Goal: Find specific page/section: Find specific page/section

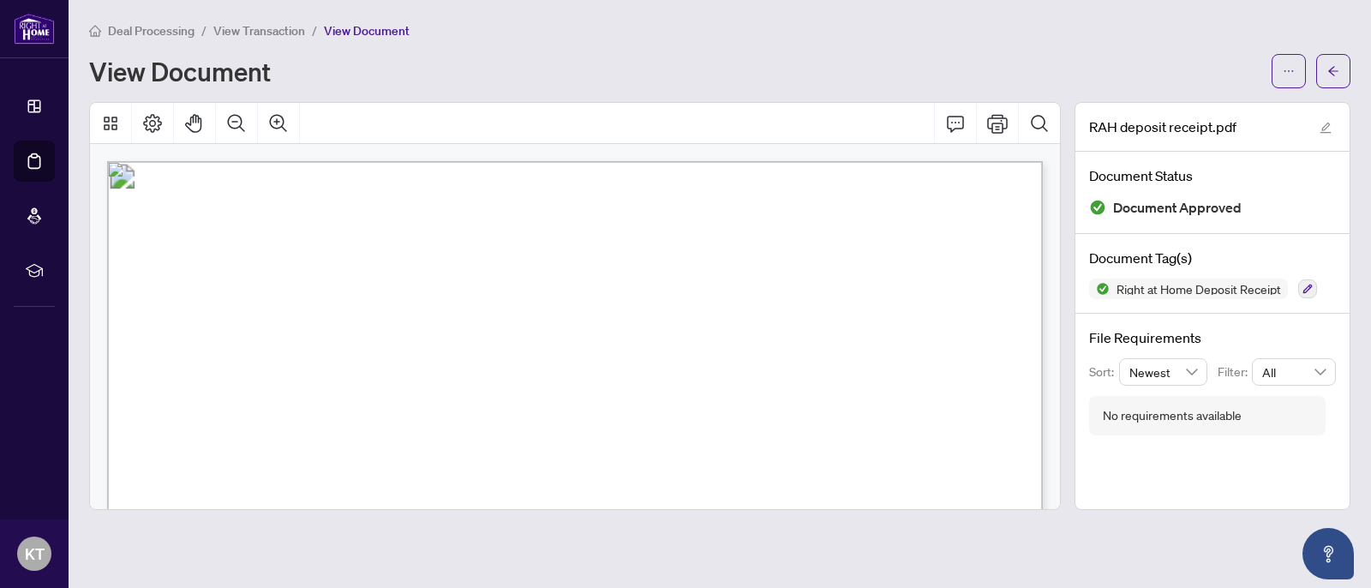
click at [154, 27] on span "Deal Processing" at bounding box center [151, 30] width 87 height 15
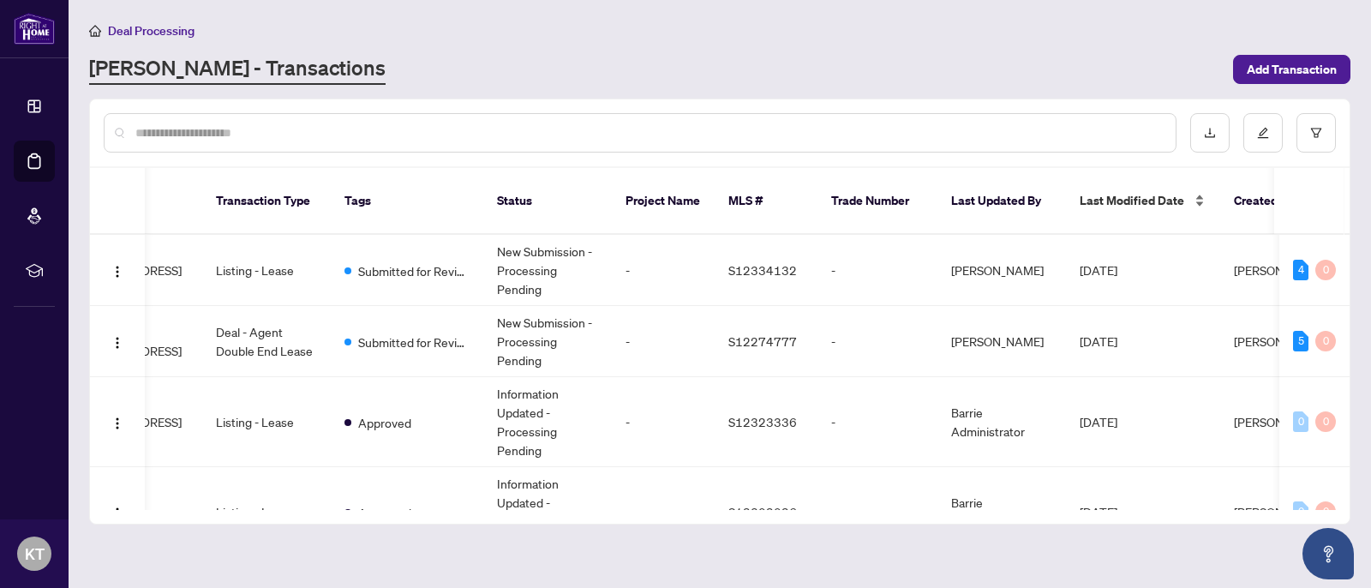
click at [1093, 191] on span "Last Modified Date" at bounding box center [1131, 200] width 105 height 19
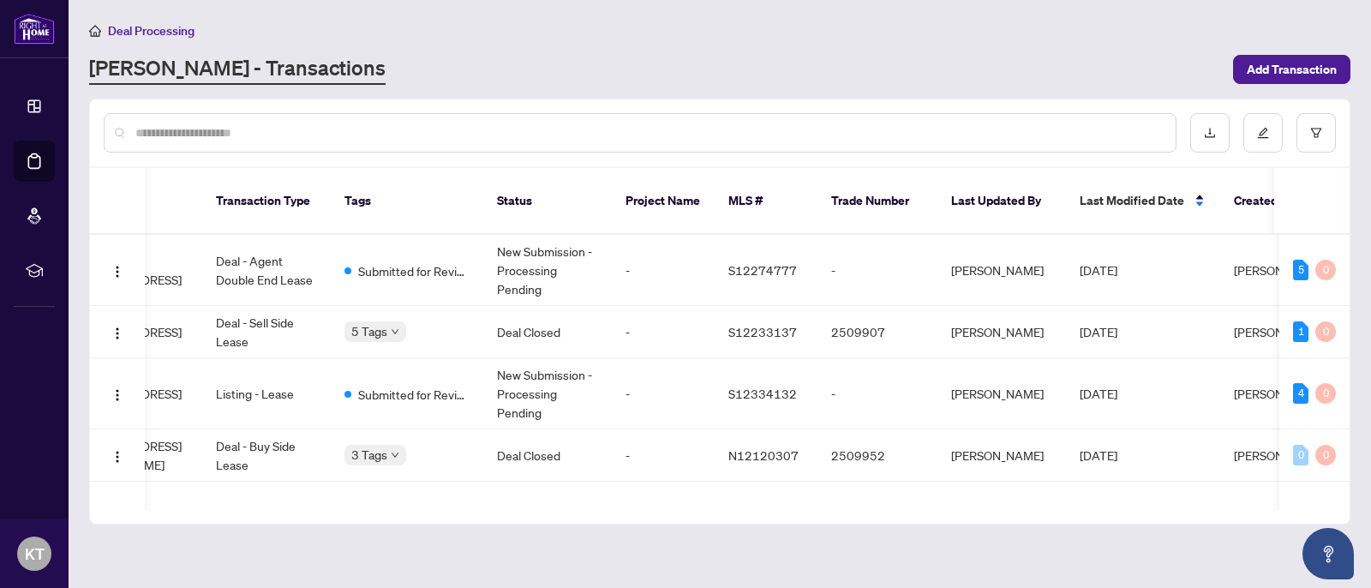
scroll to position [0, 250]
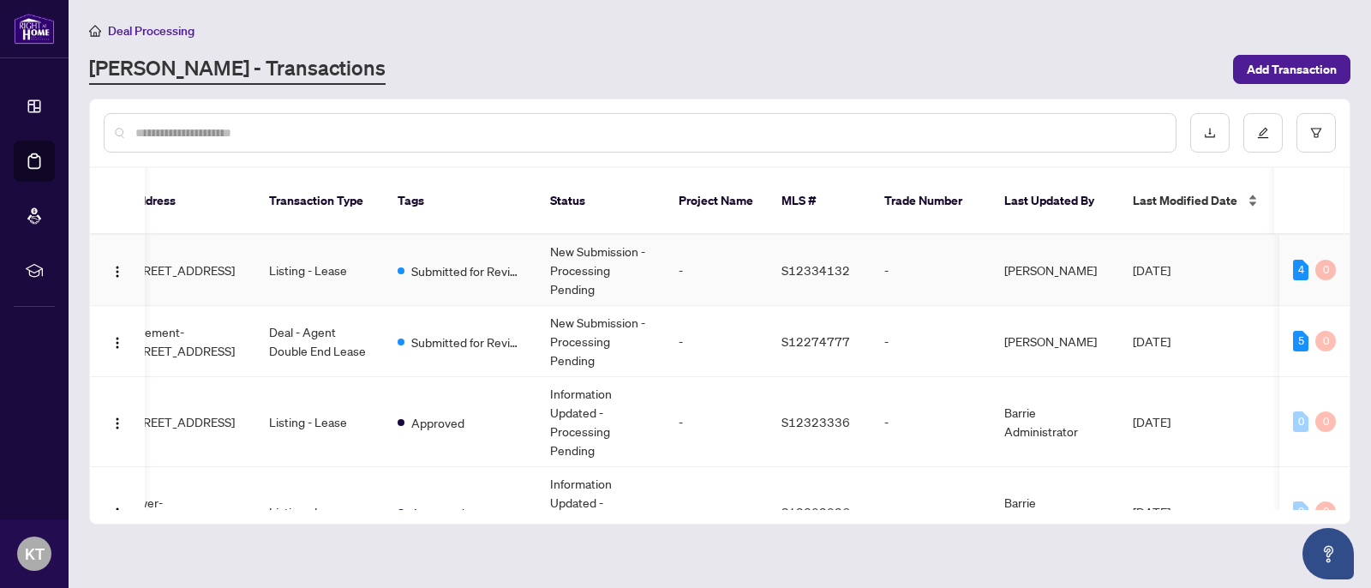
scroll to position [0, 212]
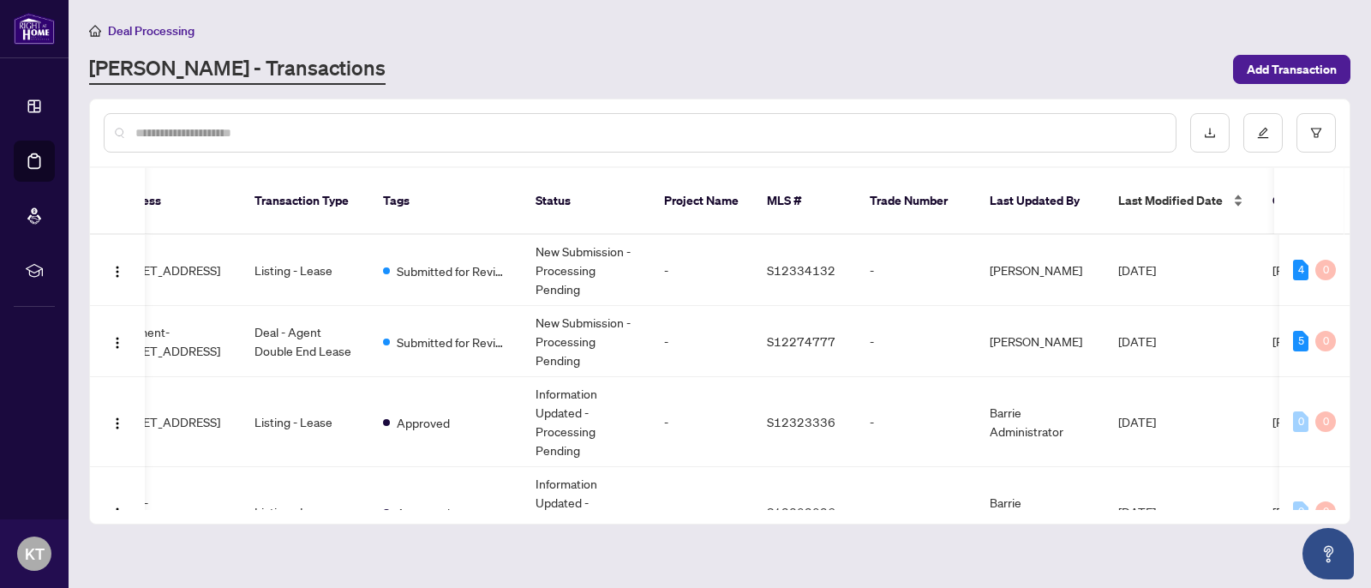
click at [1176, 191] on span "Last Modified Date" at bounding box center [1170, 200] width 105 height 19
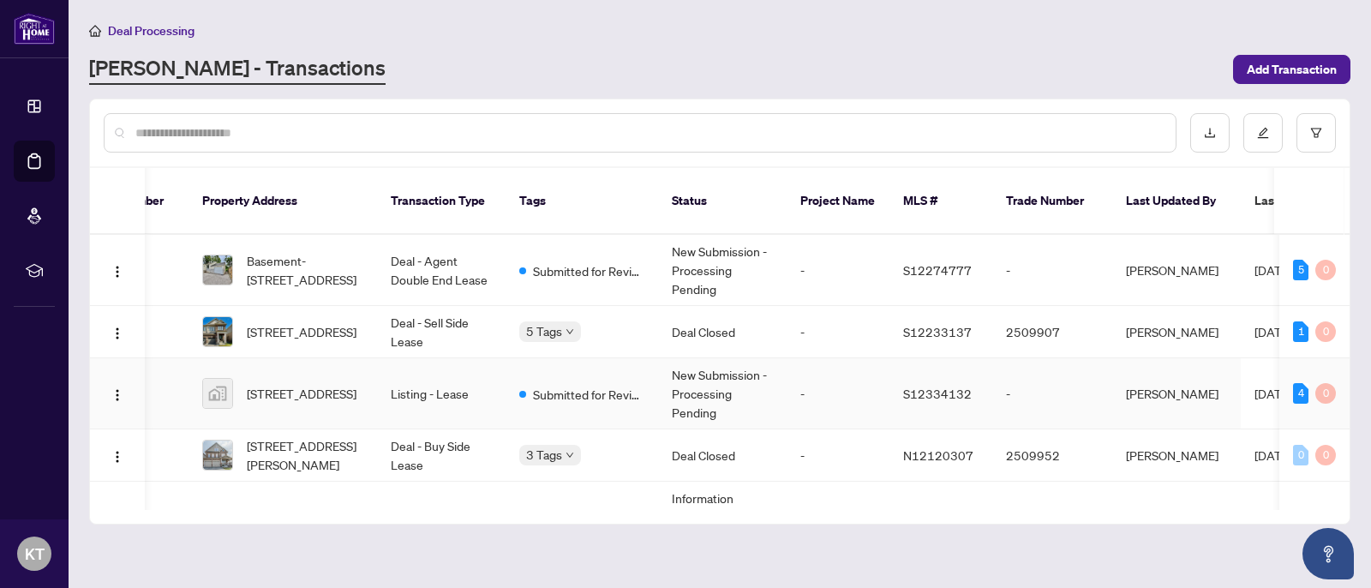
scroll to position [0, 62]
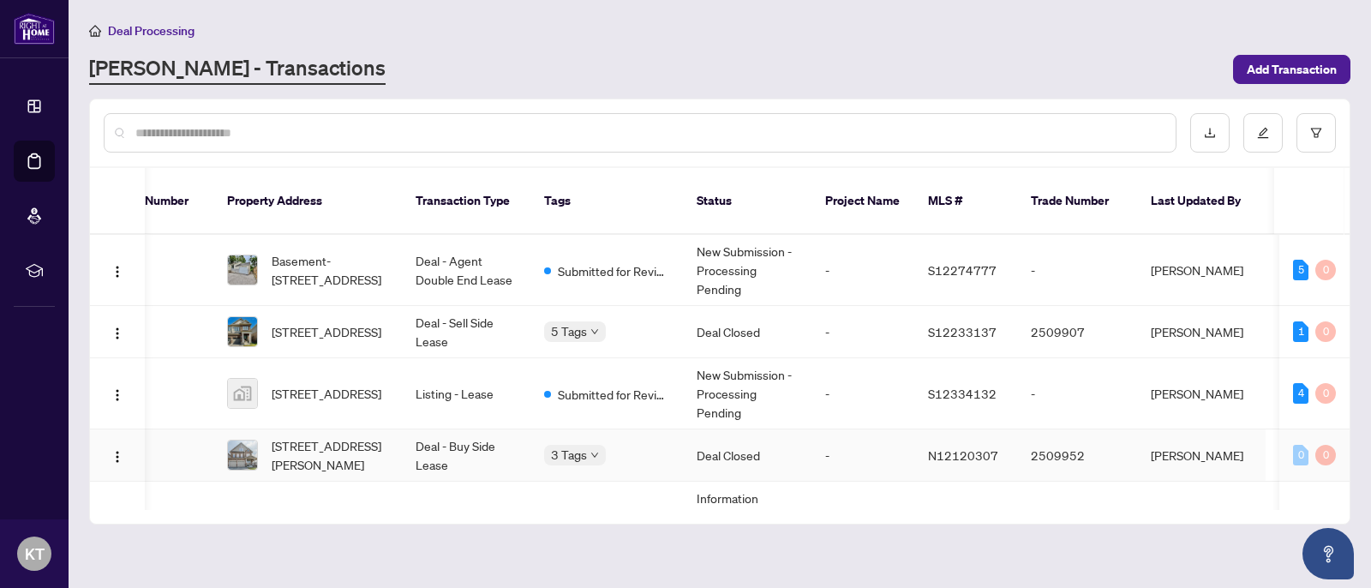
click at [485, 441] on td "Deal - Buy Side Lease" at bounding box center [466, 455] width 128 height 52
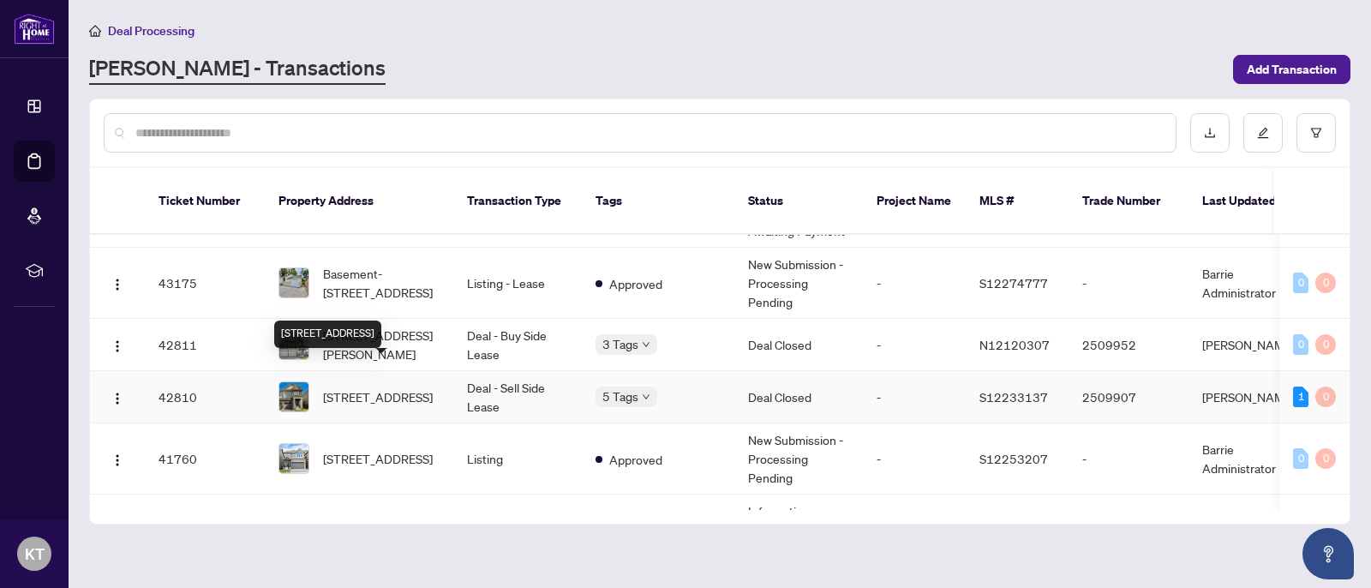
click at [409, 387] on span "[STREET_ADDRESS]" at bounding box center [378, 396] width 110 height 19
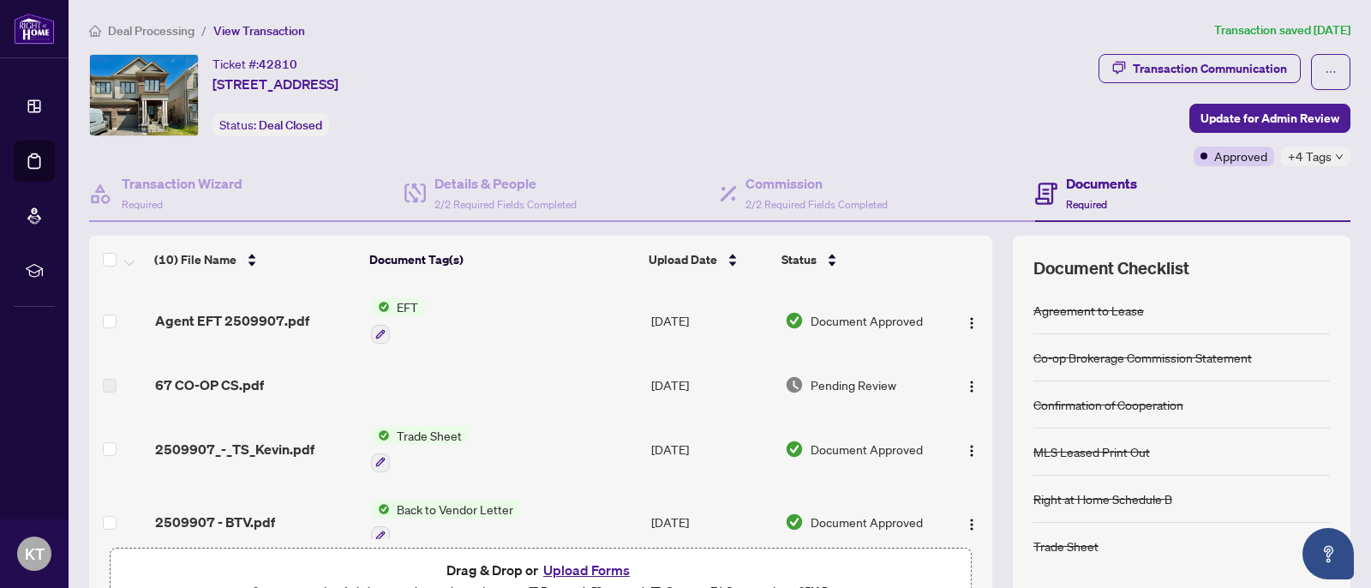
click at [269, 318] on span "Agent EFT 2509907.pdf" at bounding box center [232, 320] width 154 height 21
